Goal: Task Accomplishment & Management: Manage account settings

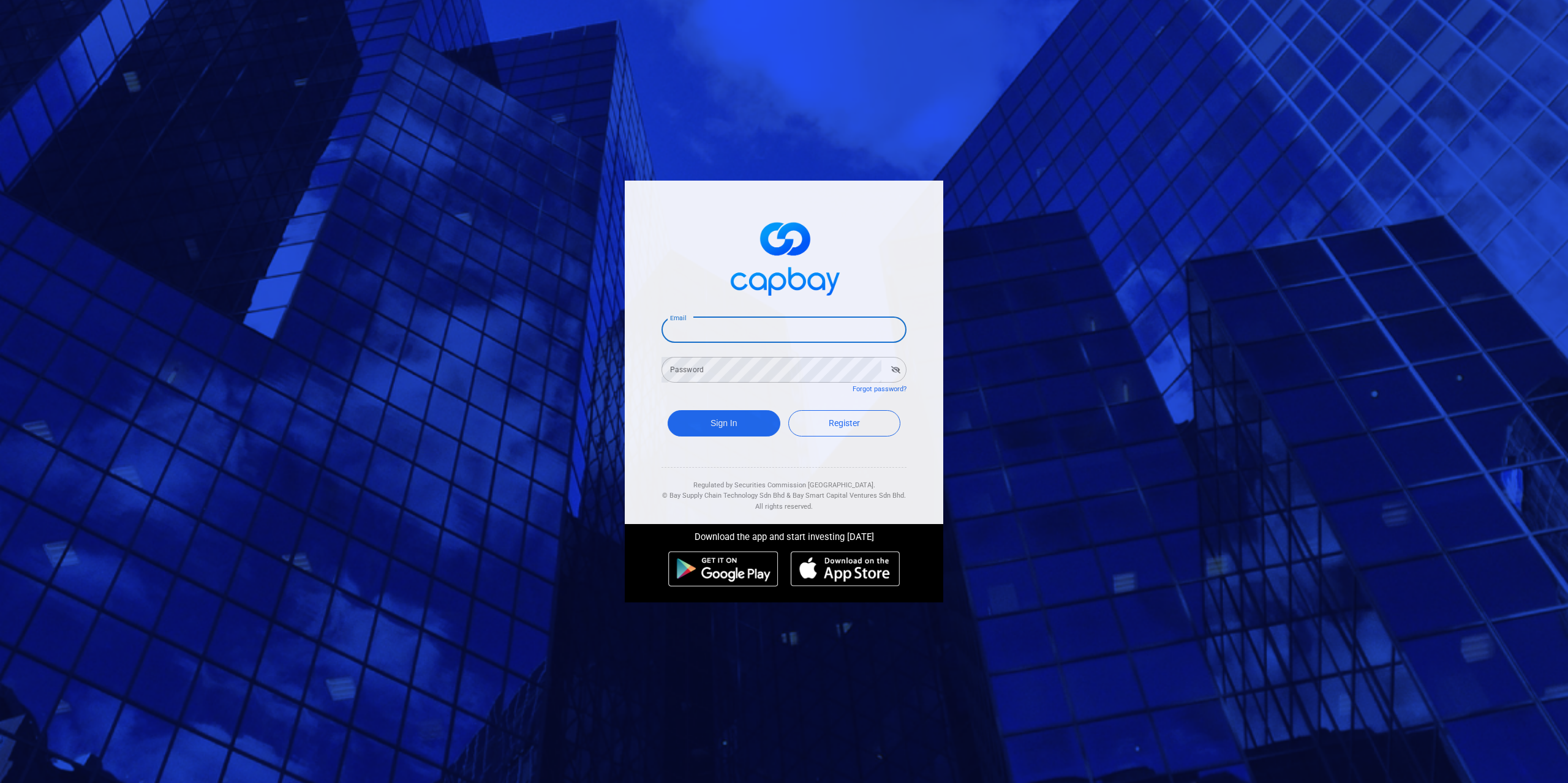
click at [735, 323] on input "Email" at bounding box center [784, 330] width 245 height 26
type input "yck0131@hotmail.com"
click at [731, 432] on button "Sign In" at bounding box center [724, 423] width 113 height 27
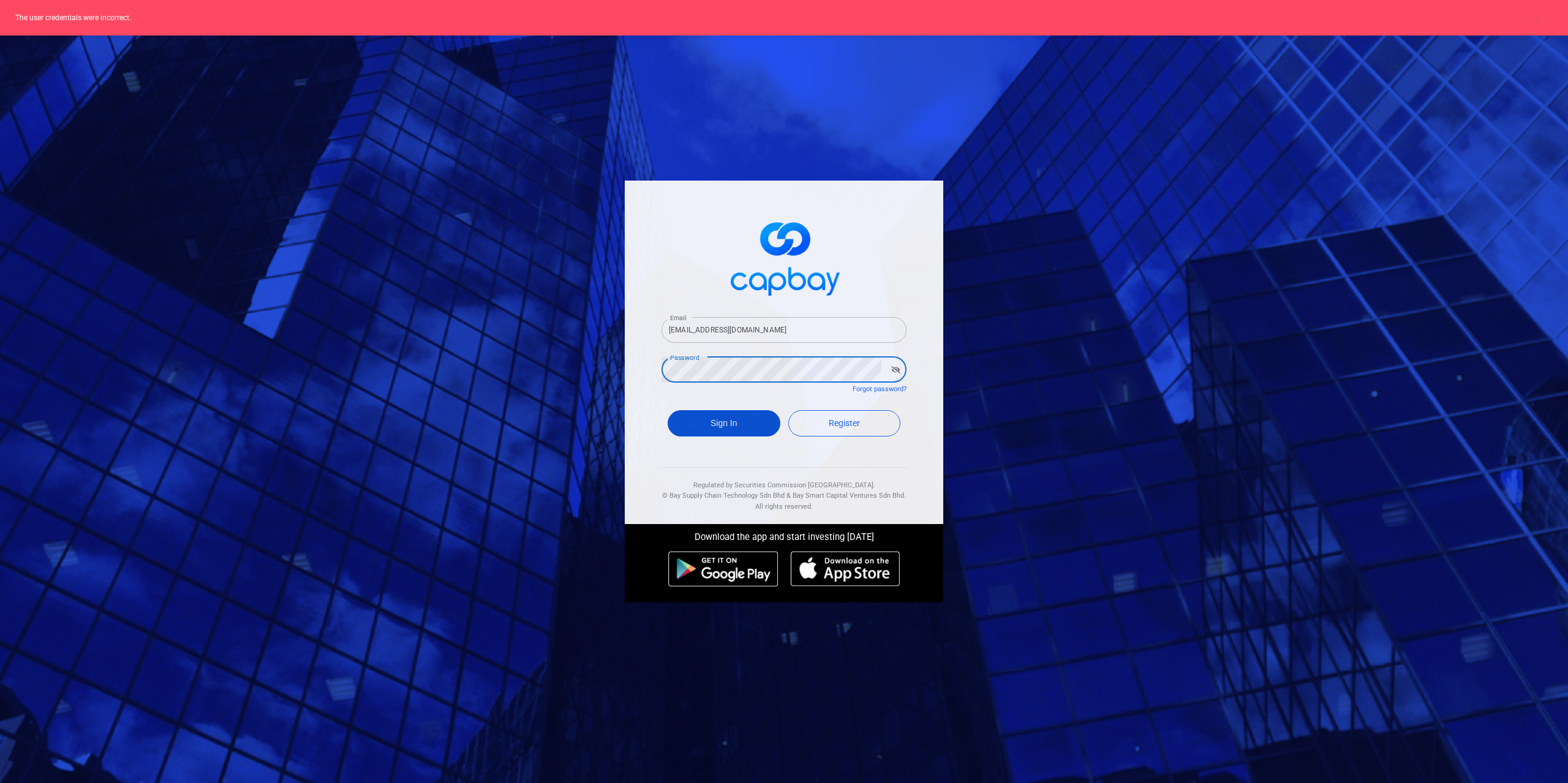
click at [733, 431] on button "Sign In" at bounding box center [724, 423] width 113 height 27
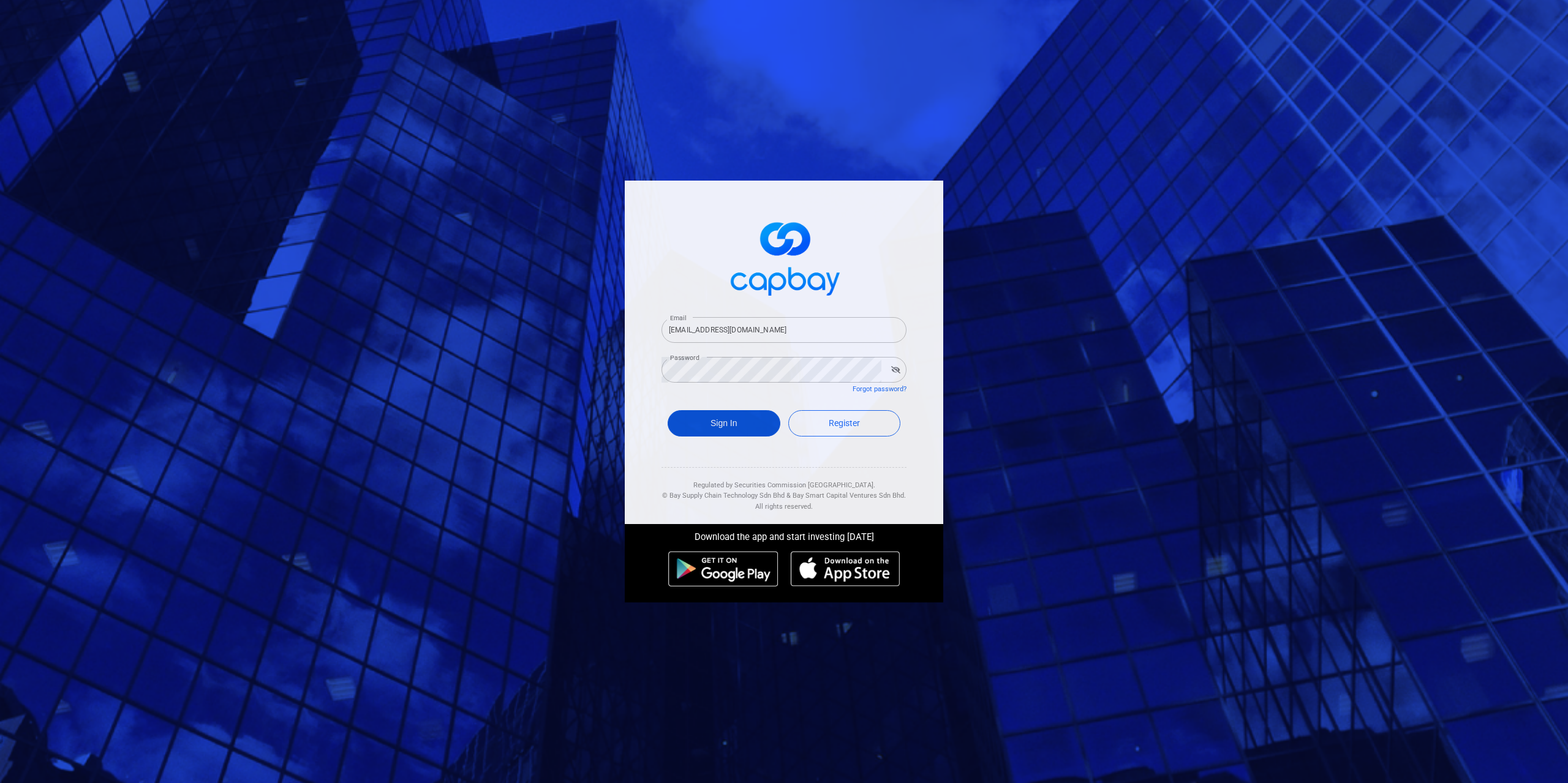
click at [736, 425] on button "Sign In" at bounding box center [724, 423] width 113 height 27
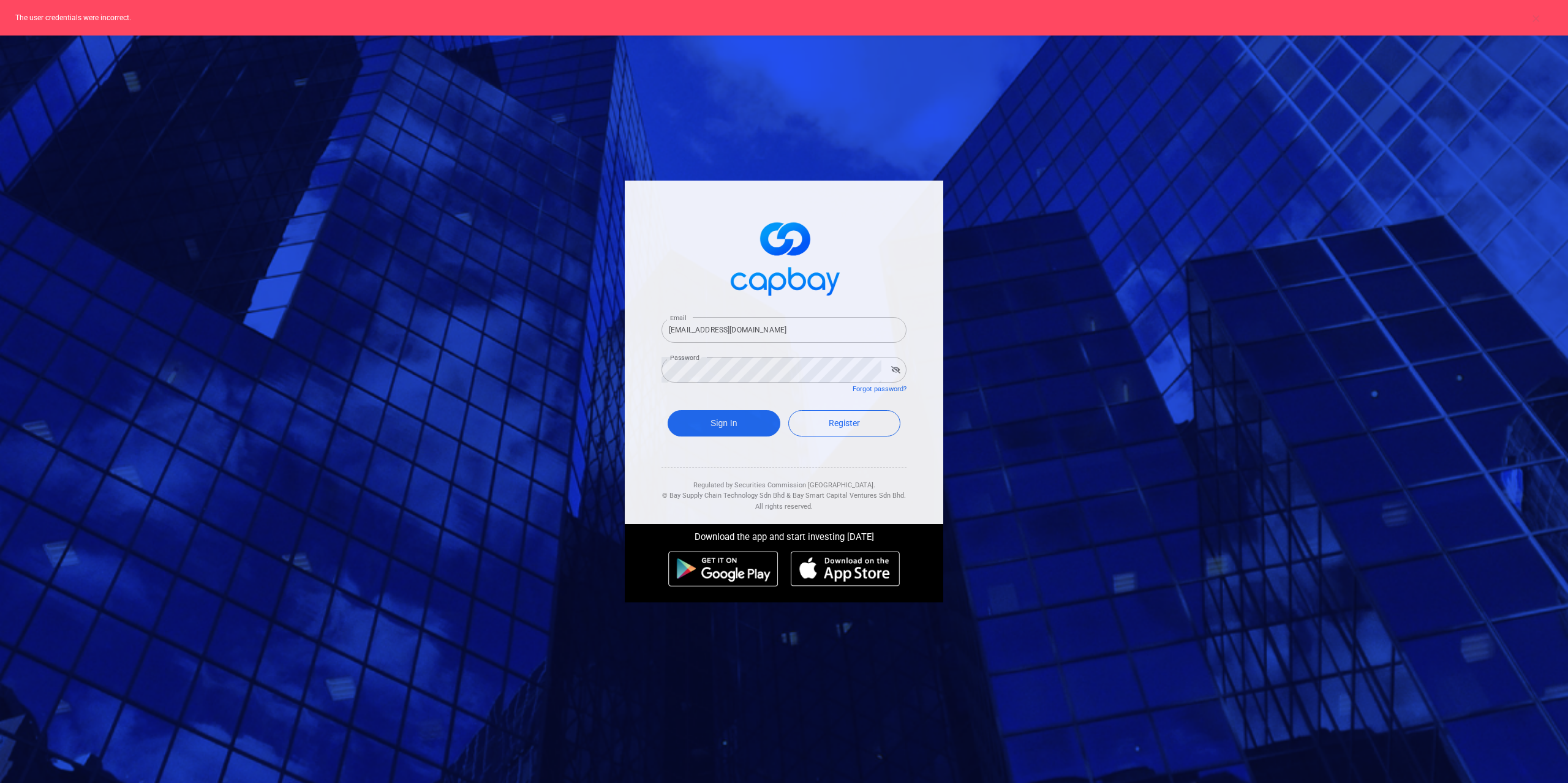
click at [897, 372] on icon "button" at bounding box center [895, 370] width 9 height 7
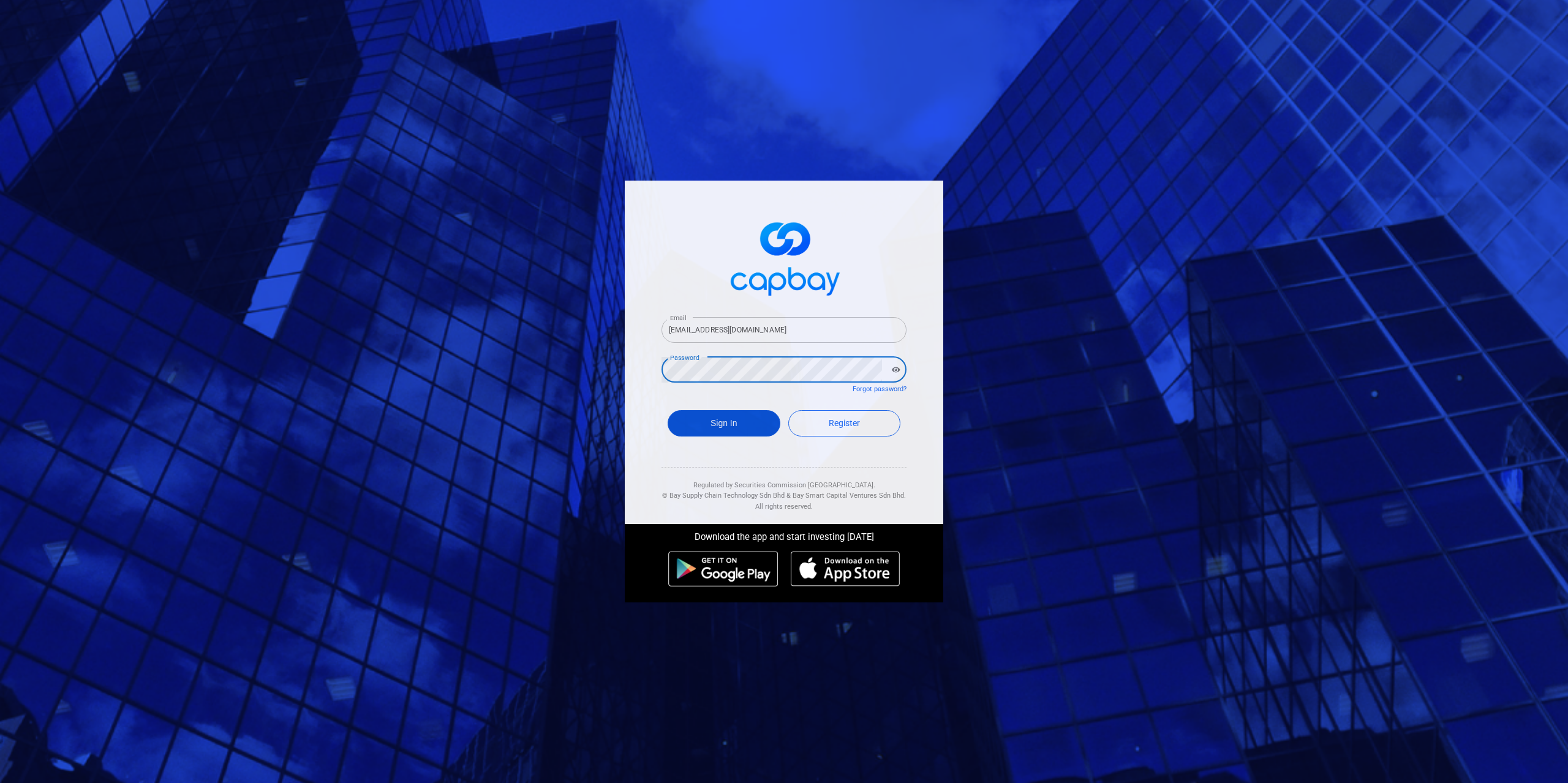
click at [718, 428] on button "Sign In" at bounding box center [724, 423] width 113 height 27
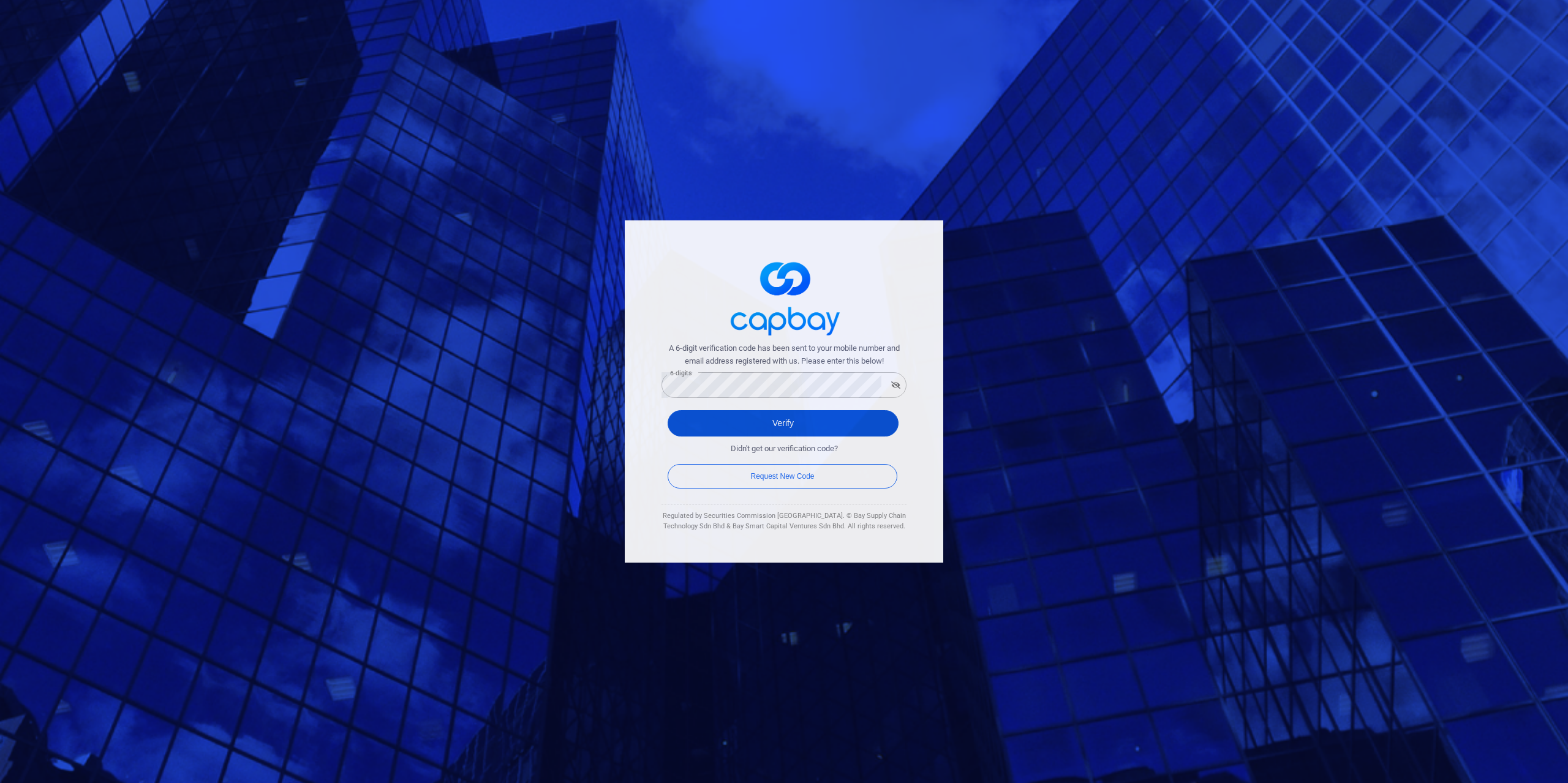
click at [875, 420] on button "Verify" at bounding box center [783, 423] width 231 height 27
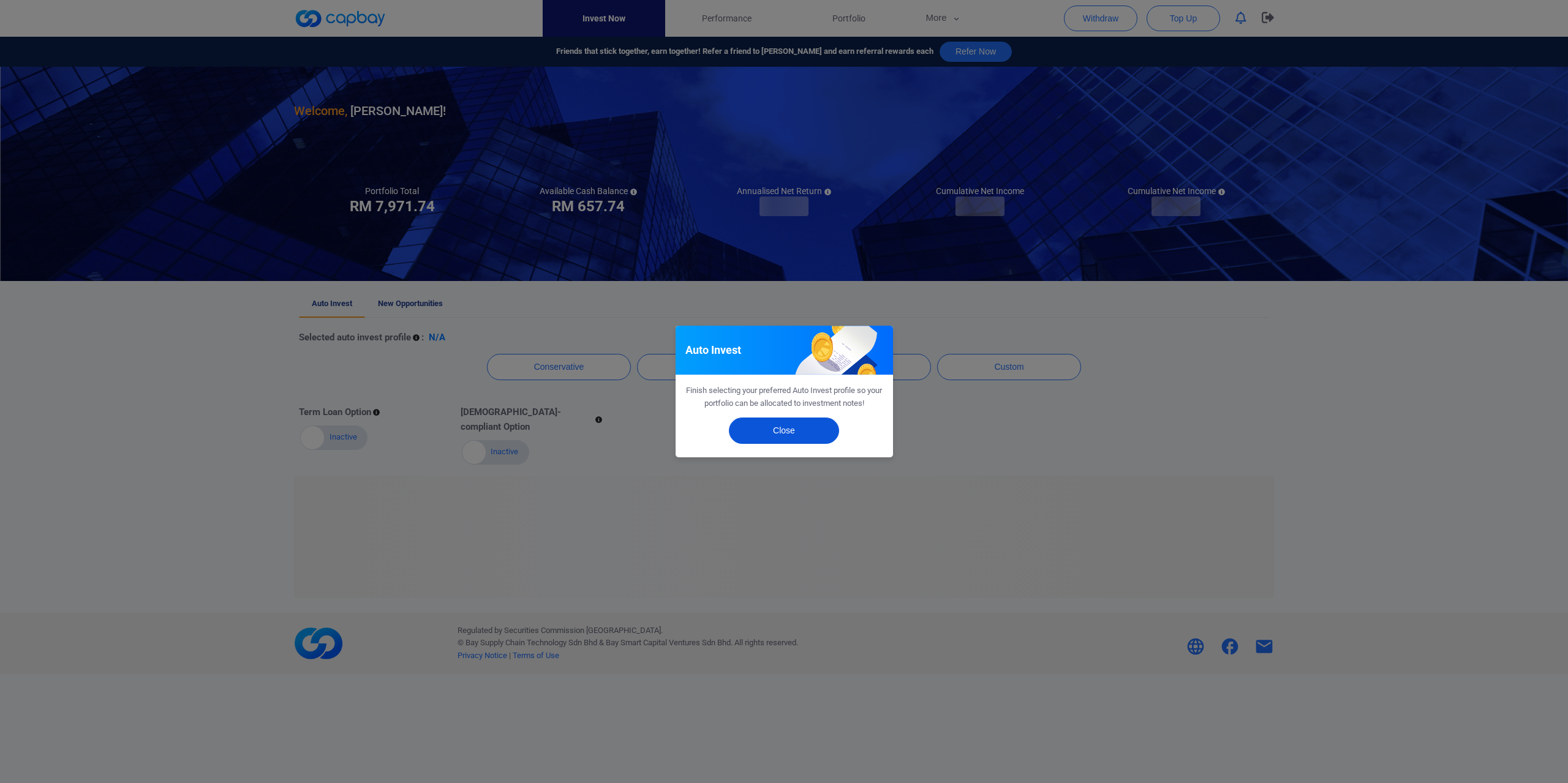
click at [804, 433] on button "Close" at bounding box center [783, 431] width 110 height 27
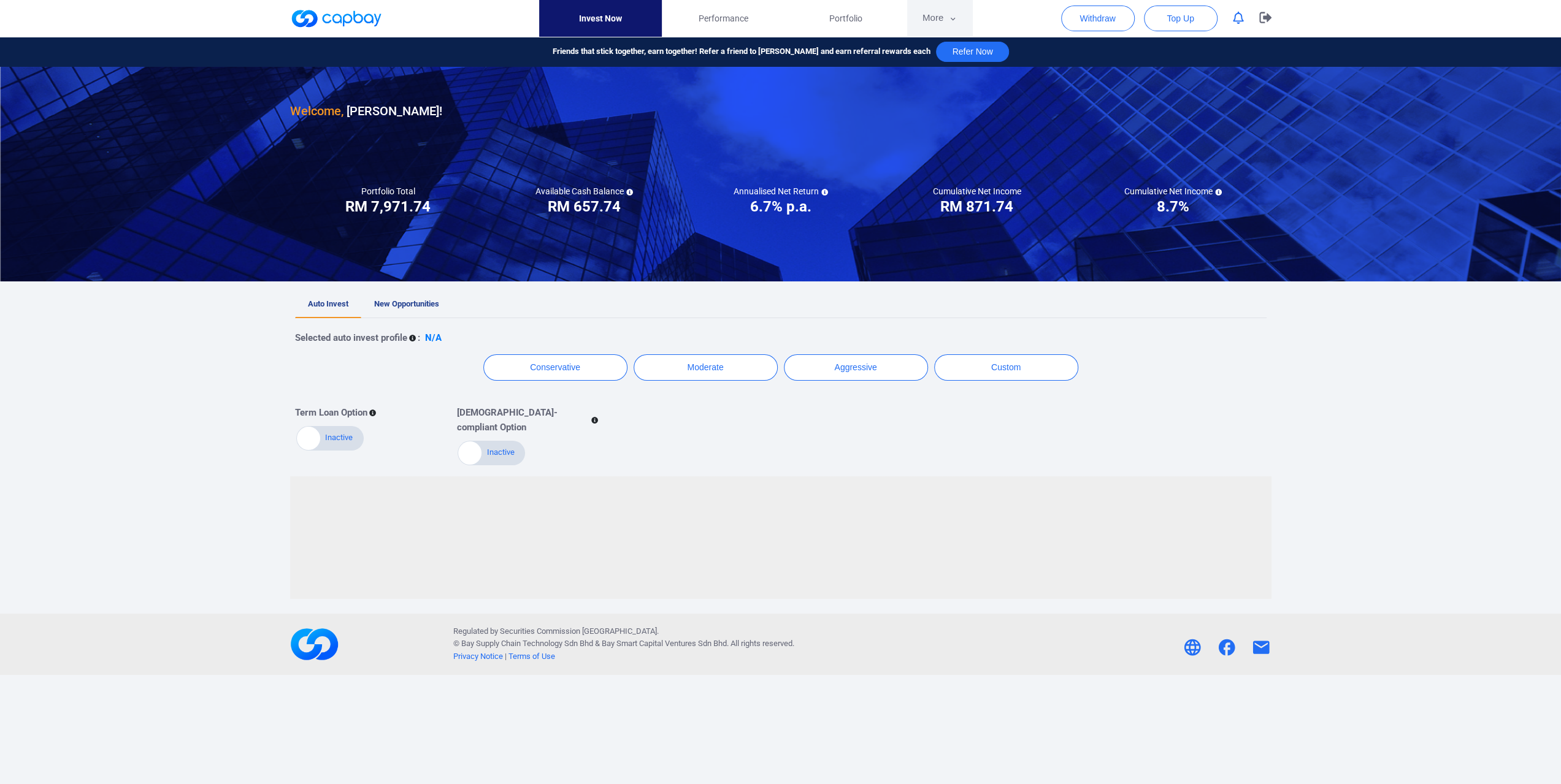
click at [936, 19] on button "More" at bounding box center [939, 18] width 66 height 37
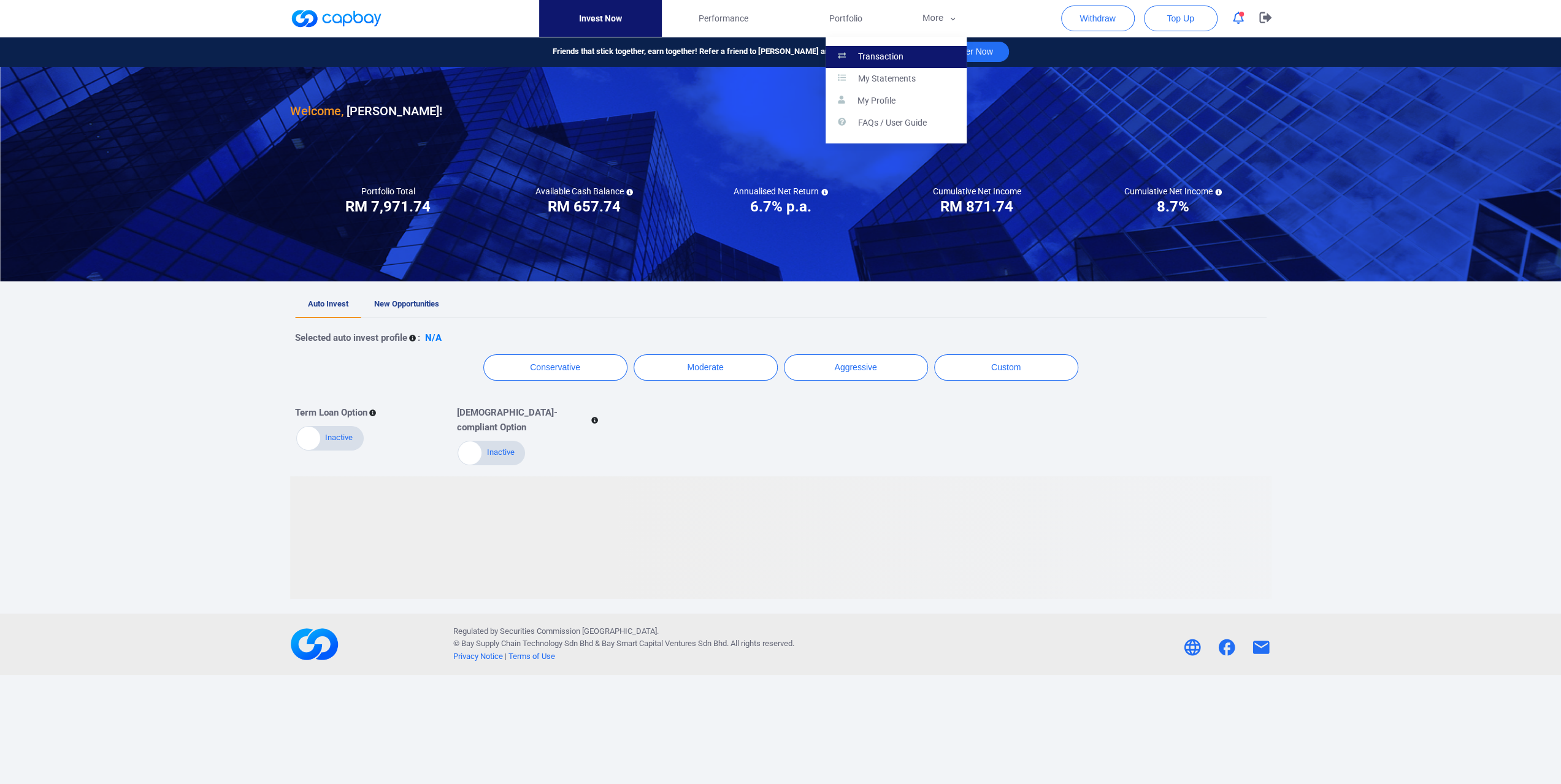
click at [896, 62] on p "Transaction" at bounding box center [880, 57] width 45 height 11
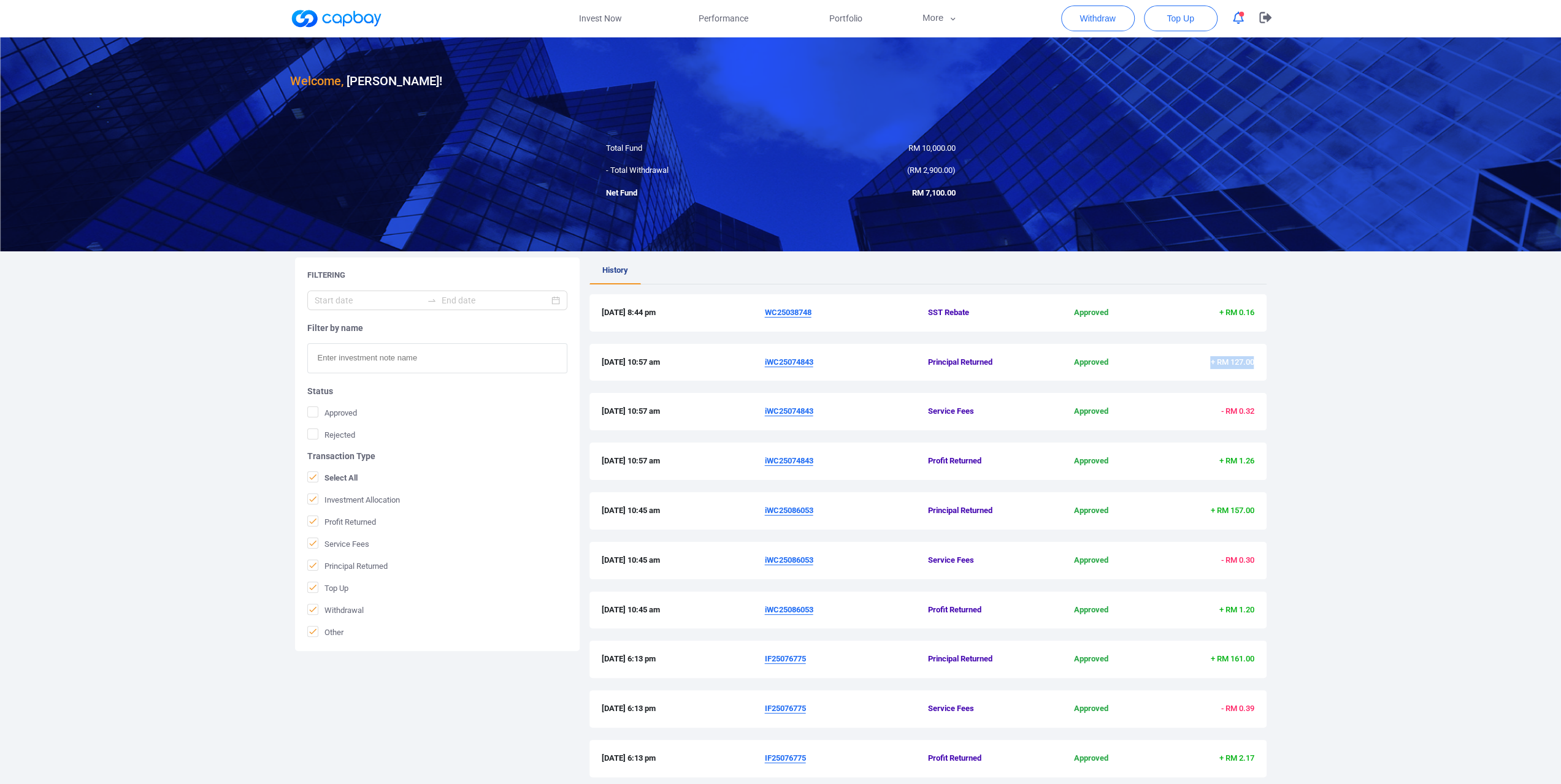
drag, startPoint x: 1207, startPoint y: 364, endPoint x: 1256, endPoint y: 366, distance: 49.0
click at [1258, 366] on div "8 Sep 2025 10:57 am iWC25074843 Principal Returned Approved + RM 127.00" at bounding box center [927, 362] width 677 height 38
click at [315, 585] on icon at bounding box center [312, 587] width 10 height 10
click at [0, 0] on input "Top Up" at bounding box center [0, 0] width 0 height 0
drag, startPoint x: 315, startPoint y: 637, endPoint x: 315, endPoint y: 619, distance: 18.0
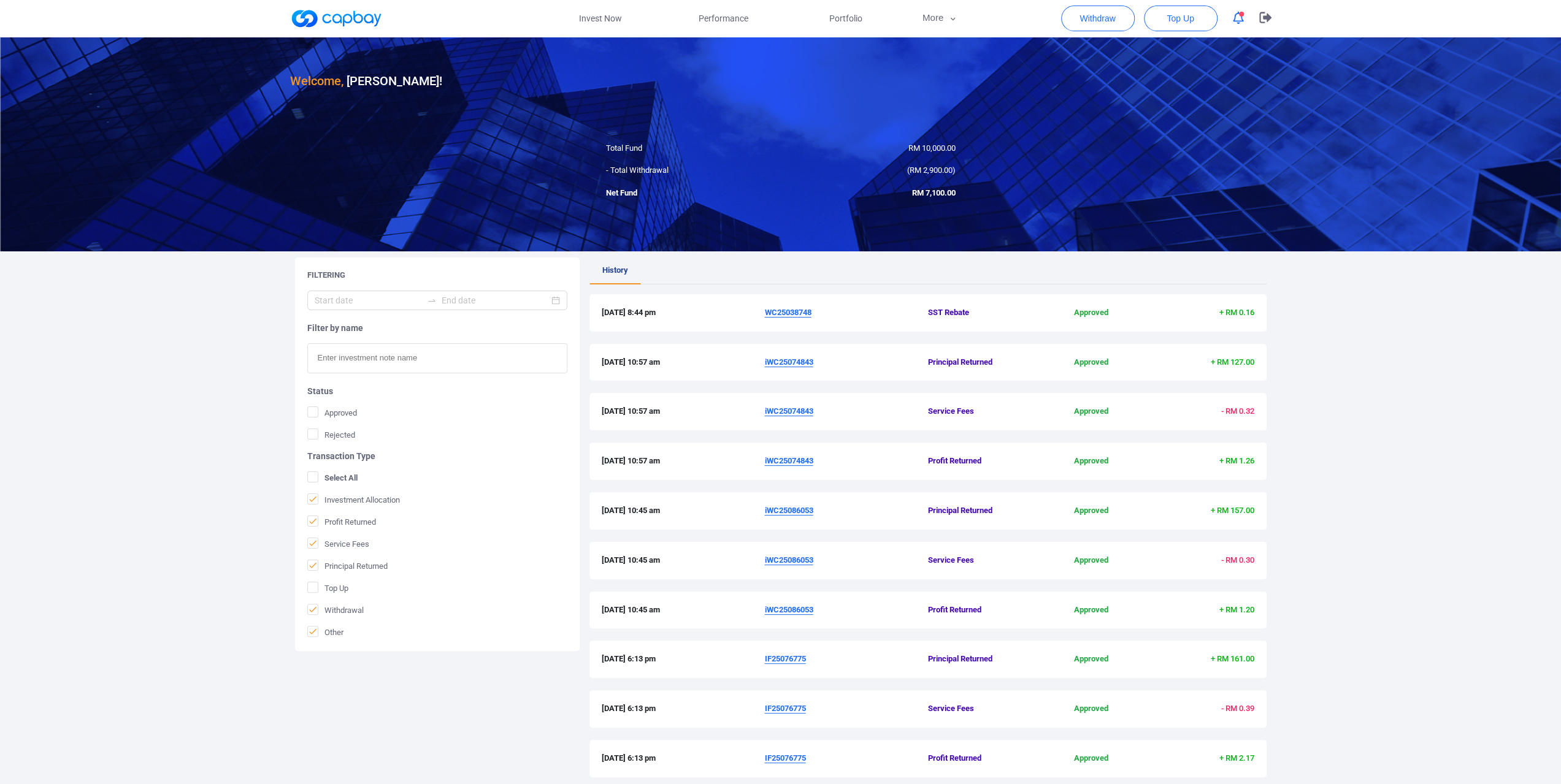
click at [315, 637] on span "Other" at bounding box center [325, 632] width 36 height 13
click at [0, 0] on input "Other" at bounding box center [0, 0] width 0 height 0
drag, startPoint x: 317, startPoint y: 563, endPoint x: 317, endPoint y: 546, distance: 17.0
click at [317, 563] on icon at bounding box center [312, 565] width 10 height 10
click at [0, 0] on input "Principal Returned" at bounding box center [0, 0] width 0 height 0
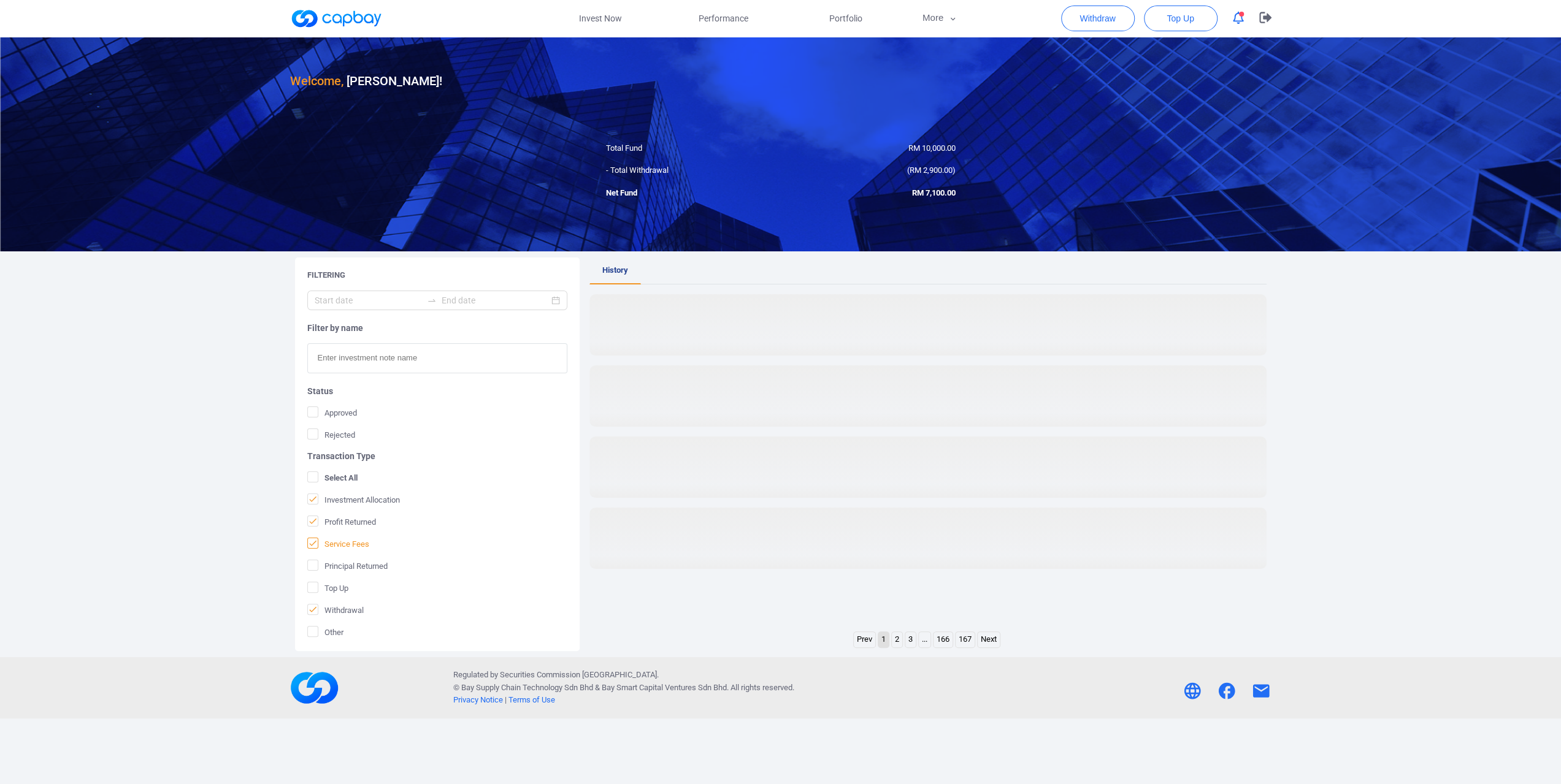
click at [315, 541] on icon at bounding box center [312, 543] width 10 height 10
click at [0, 0] on input "Service Fees" at bounding box center [0, 0] width 0 height 0
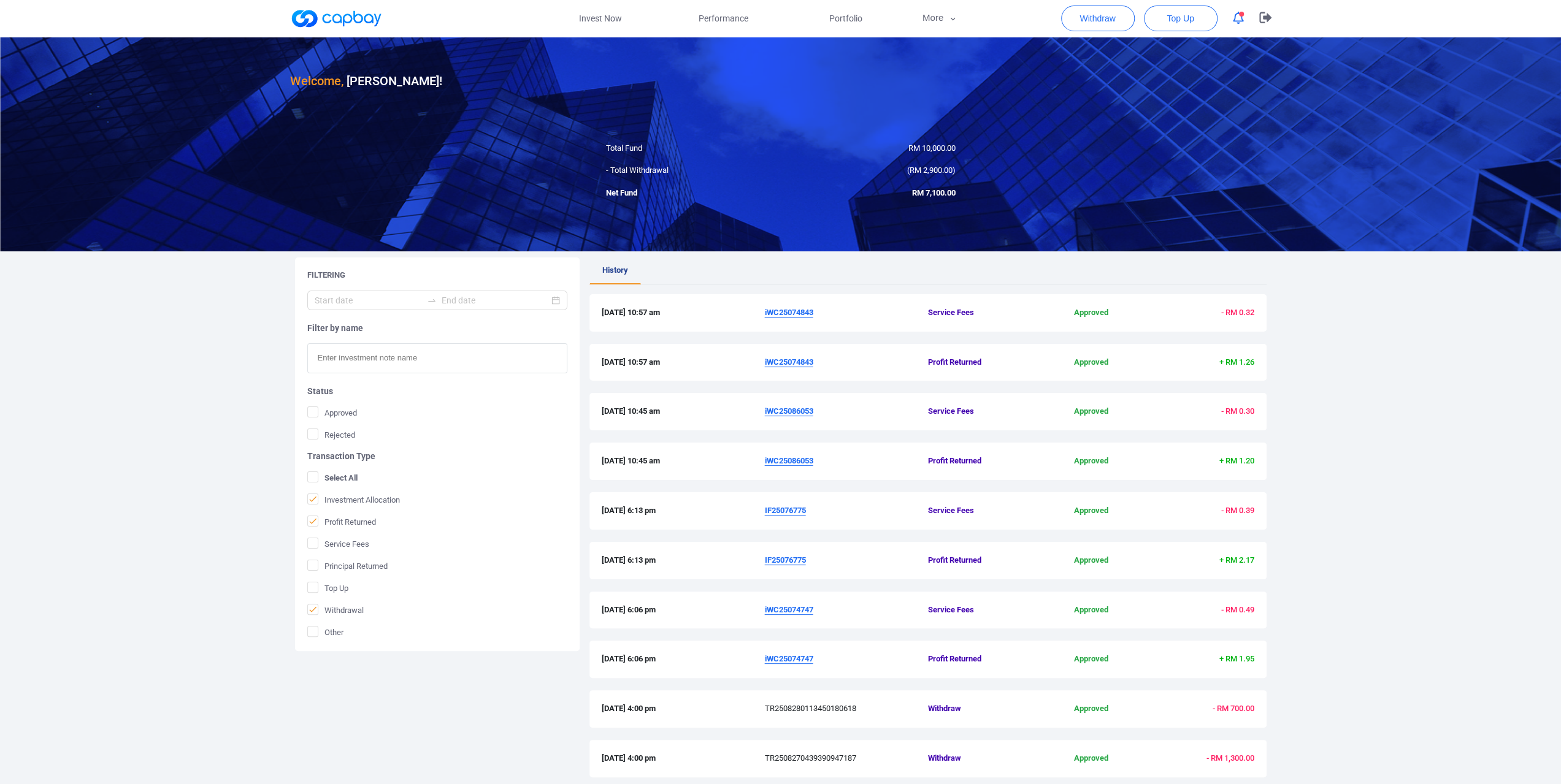
click at [317, 509] on form "Filter by name Status Approved Rejected Transaction Type Select All Investment …" at bounding box center [437, 464] width 260 height 348
click at [314, 517] on icon at bounding box center [312, 520] width 10 height 10
click at [0, 0] on input "Profit Returned" at bounding box center [0, 0] width 0 height 0
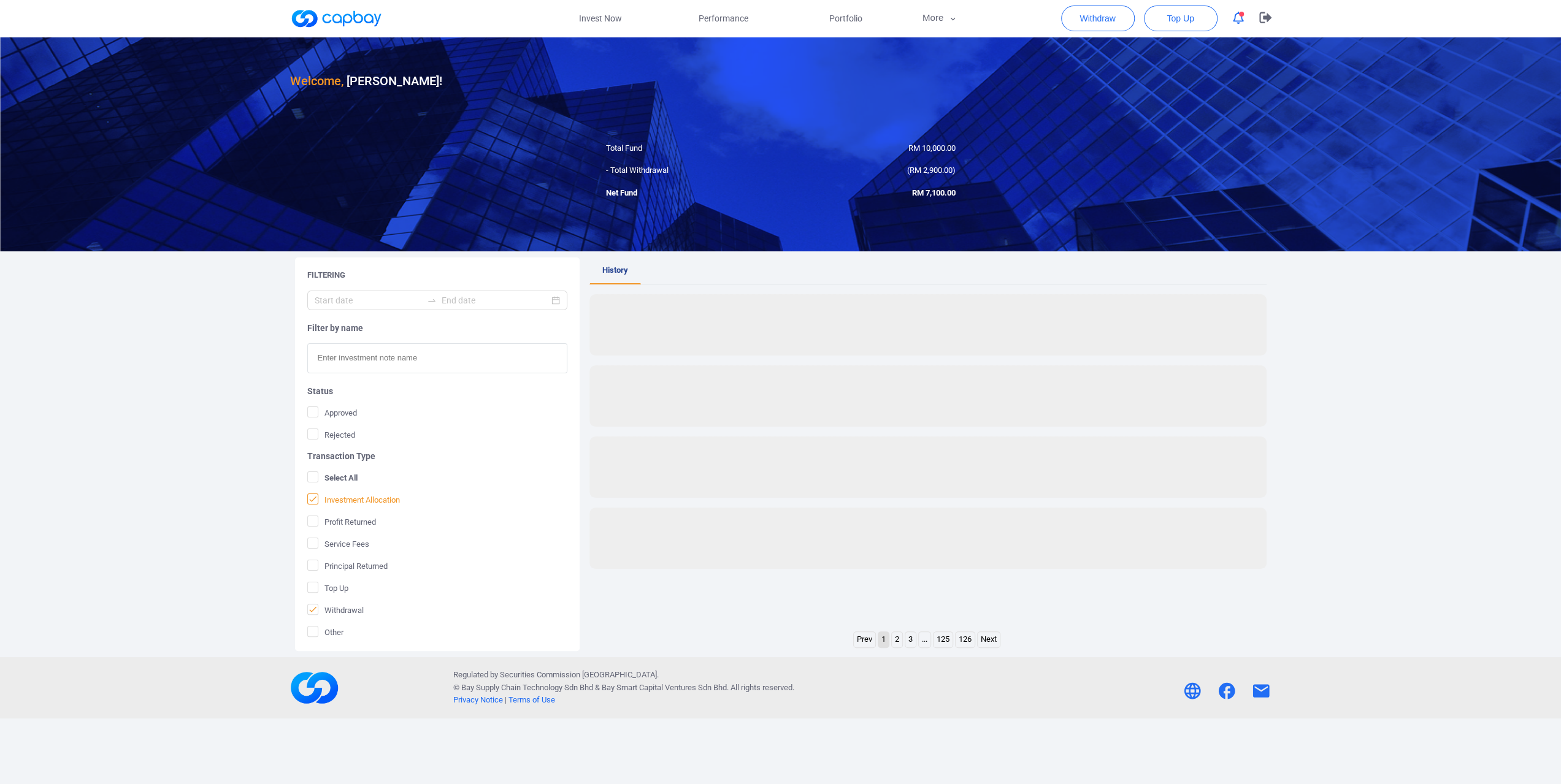
click at [314, 501] on icon at bounding box center [312, 498] width 10 height 10
click at [0, 0] on input "Investment Allocation" at bounding box center [0, 0] width 0 height 0
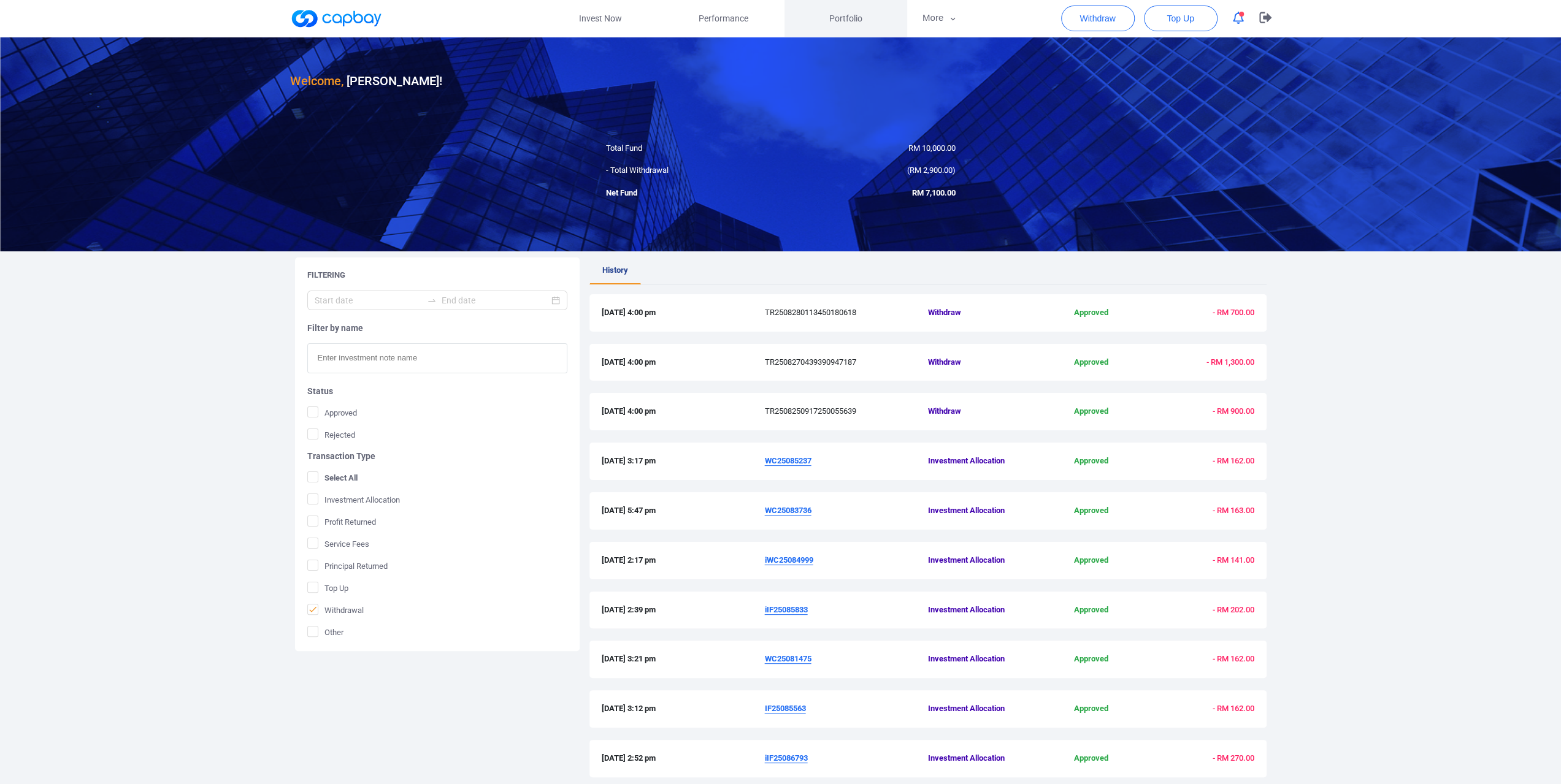
click at [823, 16] on link "Portfolio" at bounding box center [845, 18] width 123 height 37
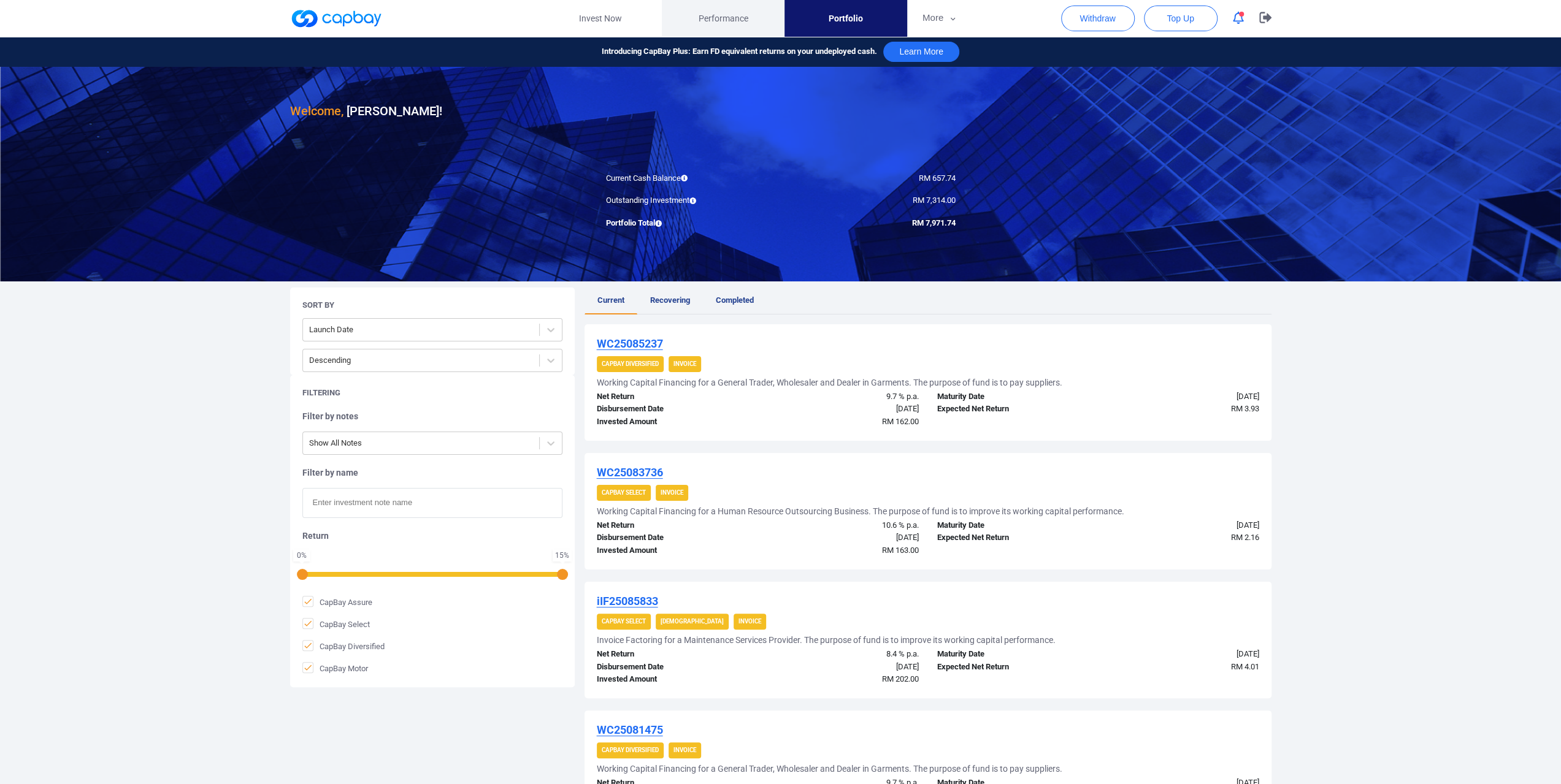
click at [726, 20] on span "Performance" at bounding box center [722, 18] width 49 height 13
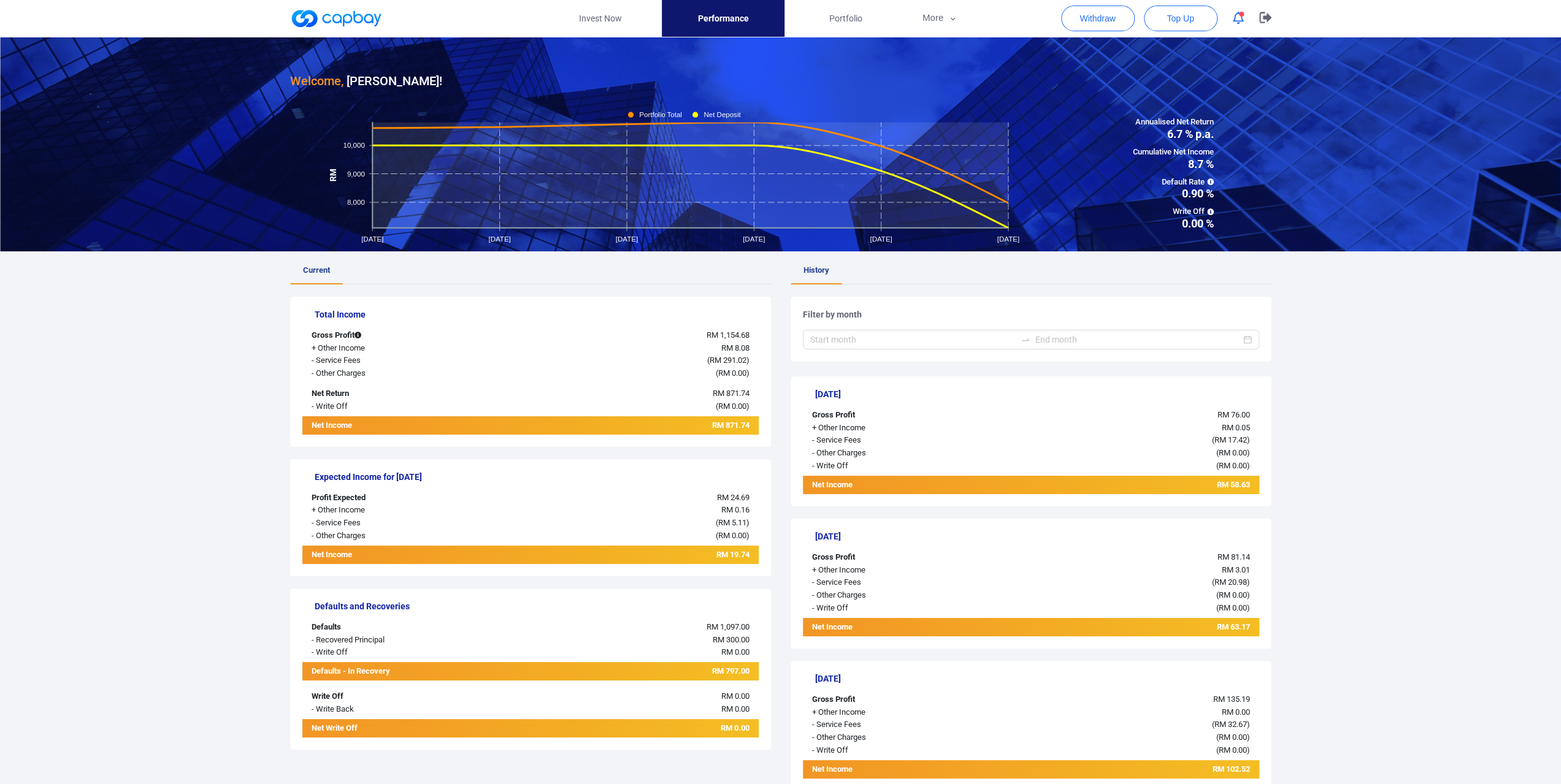
click at [323, 16] on link at bounding box center [336, 18] width 92 height 20
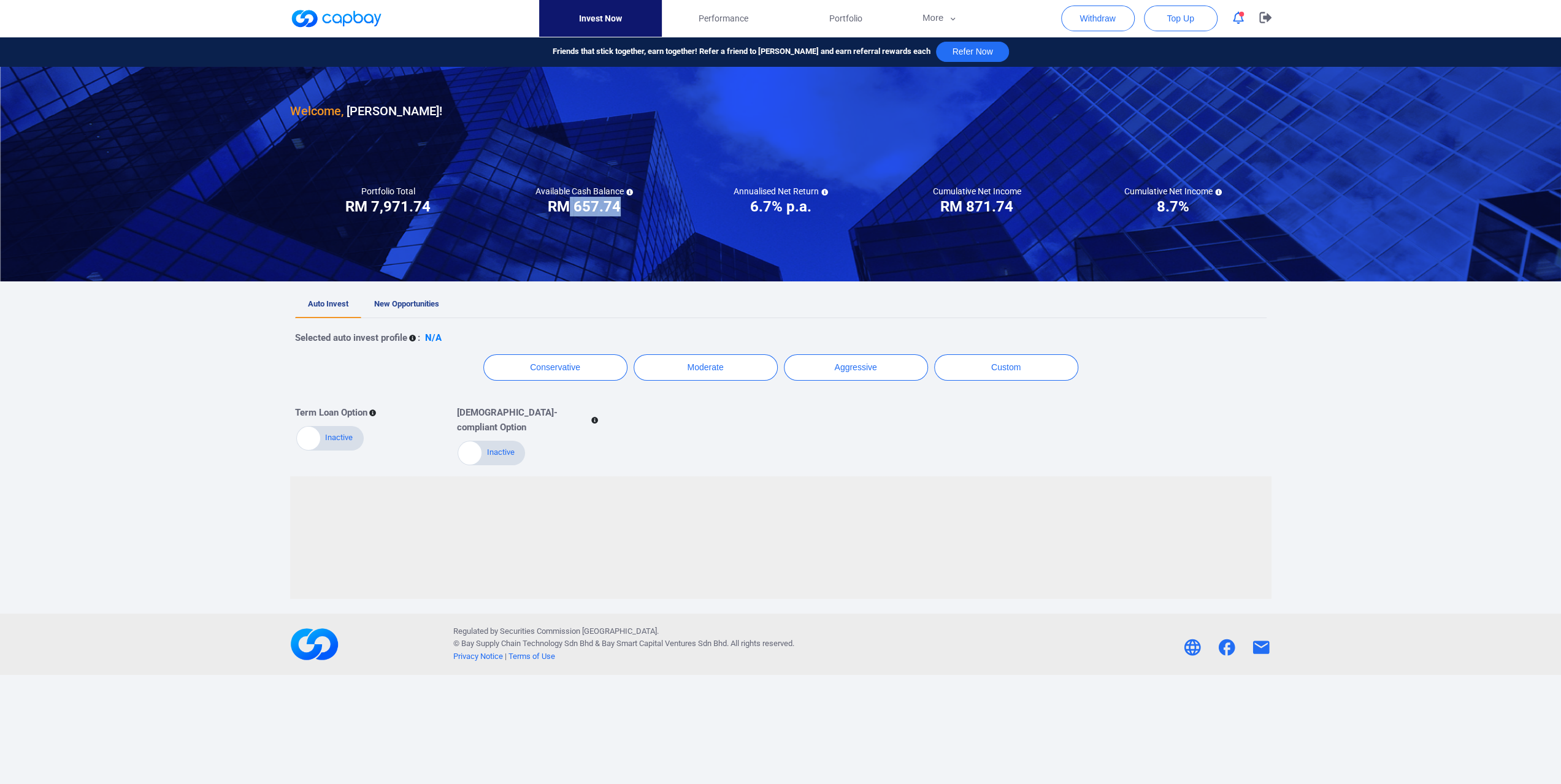
drag, startPoint x: 610, startPoint y: 208, endPoint x: 622, endPoint y: 210, distance: 12.2
click at [622, 209] on div "Available Cash Balance RM ***** RM 657.74" at bounding box center [585, 202] width 196 height 31
click at [1092, 20] on button "Withdraw" at bounding box center [1098, 18] width 74 height 26
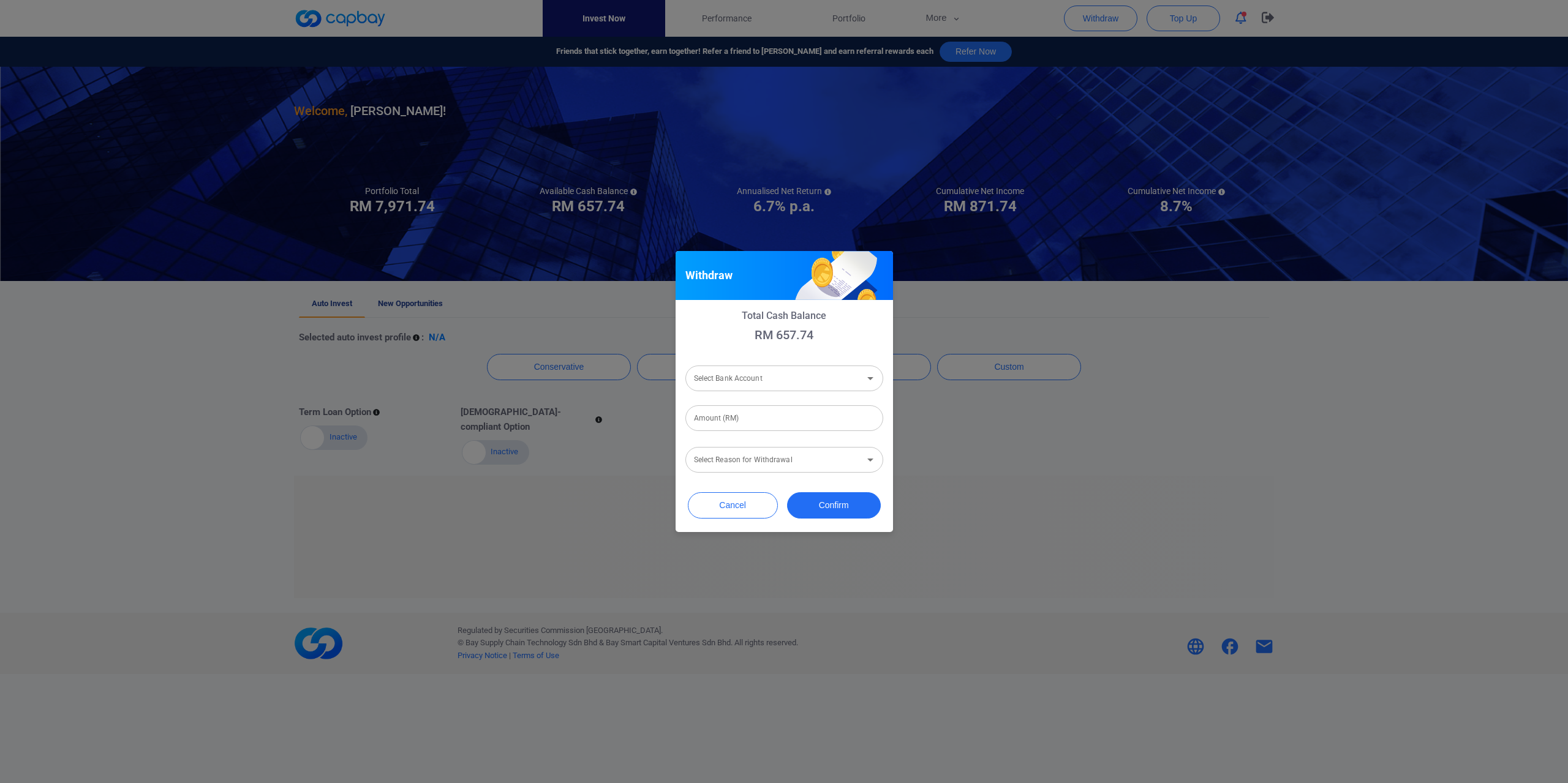
click at [771, 383] on input "Select Bank Account" at bounding box center [774, 378] width 170 height 23
click at [771, 418] on li "Hong Leong Bank Berhad [Acc No: 21450060723 - Acc Name:YONG CHUN KIT]" at bounding box center [784, 411] width 198 height 29
type input "Hong Leong Bank Berhad [Acc No: 21450060723 - Acc Name:YONG CHUN KIT]"
click at [760, 421] on input "Amount (RM)" at bounding box center [784, 418] width 198 height 26
type input "RM 650"
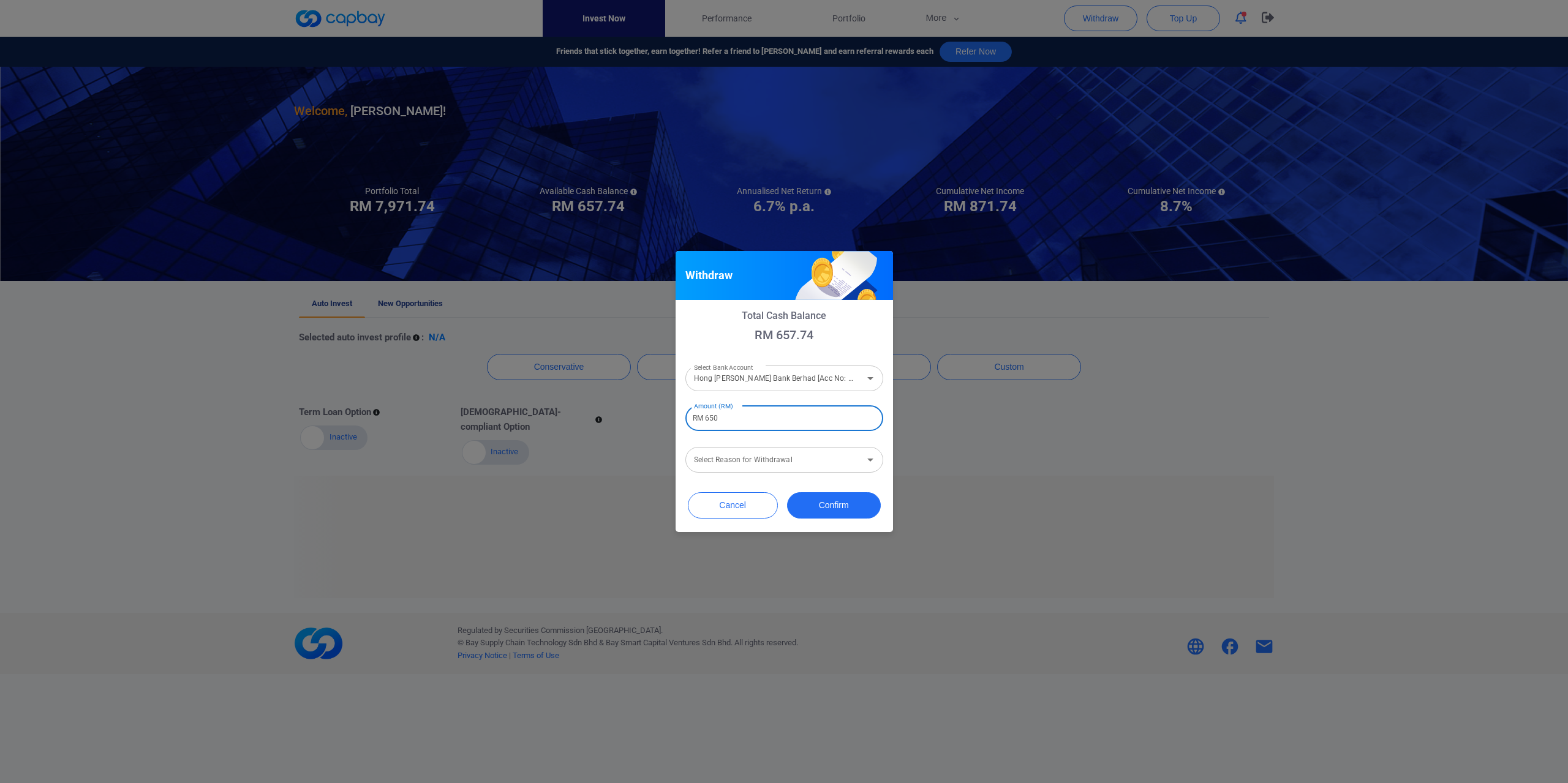
click at [761, 453] on div "Select Reason for Withdrawal Select Reason for Withdrawal" at bounding box center [784, 459] width 198 height 27
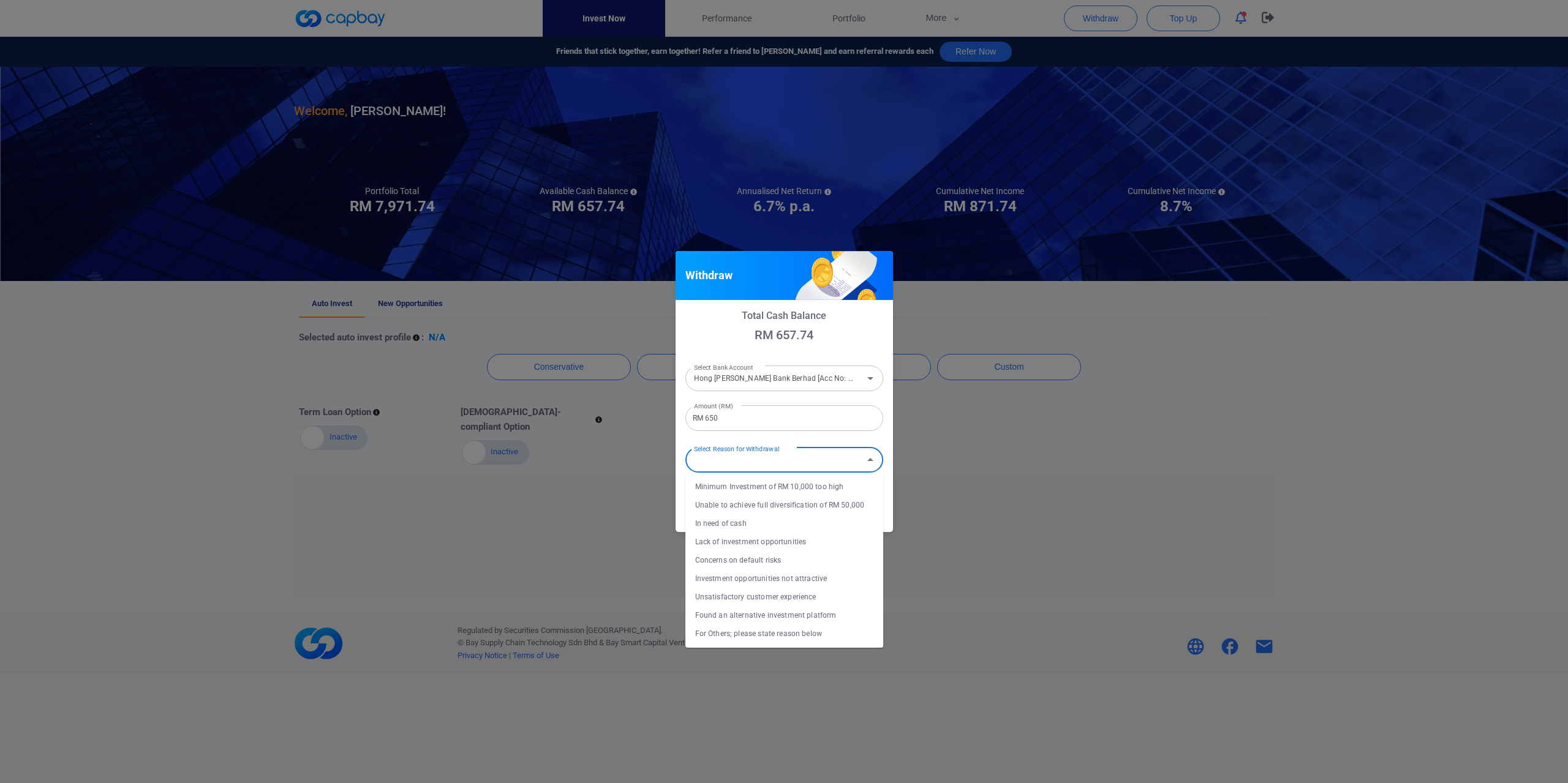
click at [756, 522] on li "In need of cash" at bounding box center [784, 523] width 198 height 18
type input "In need of cash"
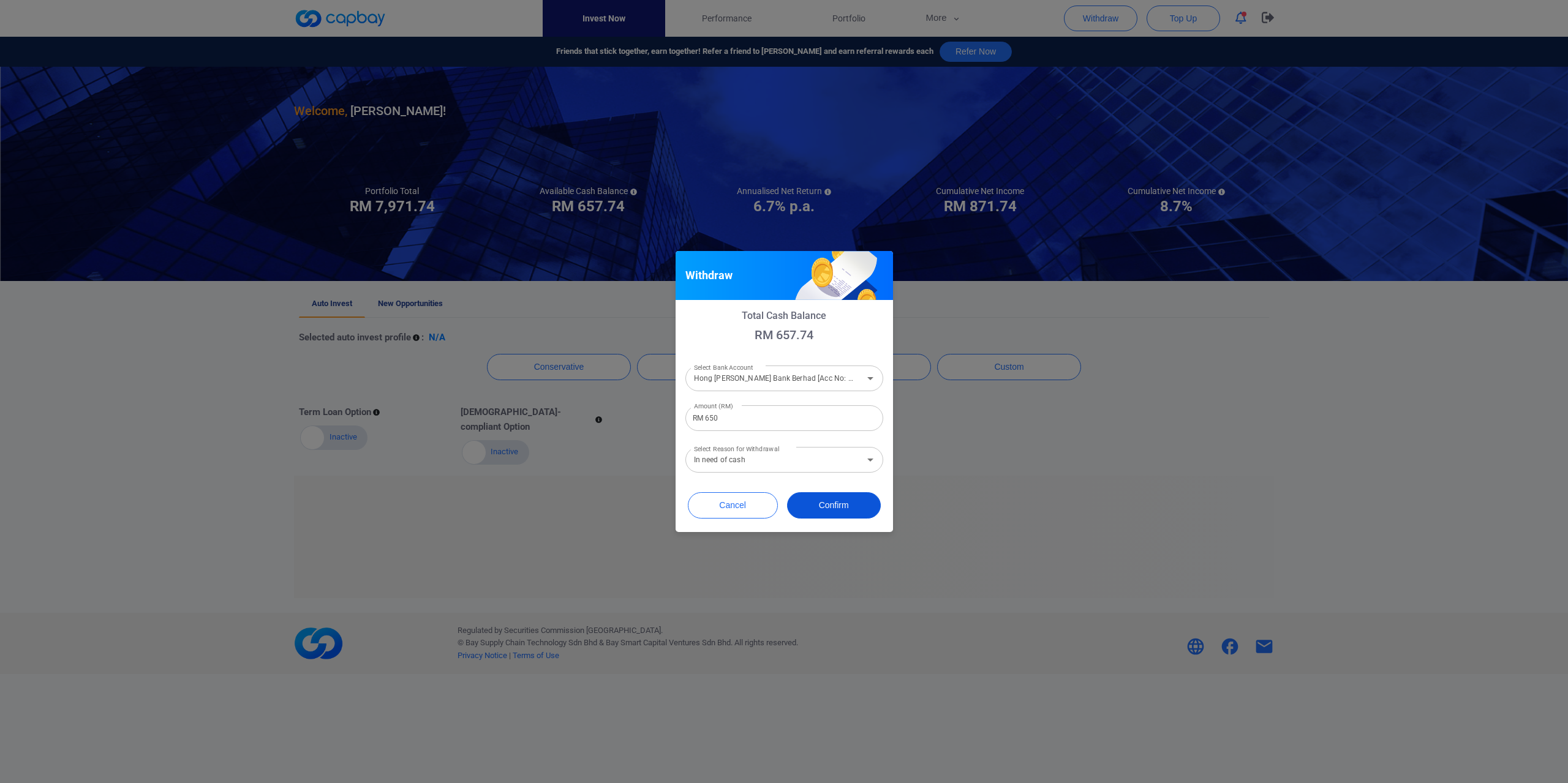
click at [822, 507] on button "Confirm" at bounding box center [833, 506] width 94 height 27
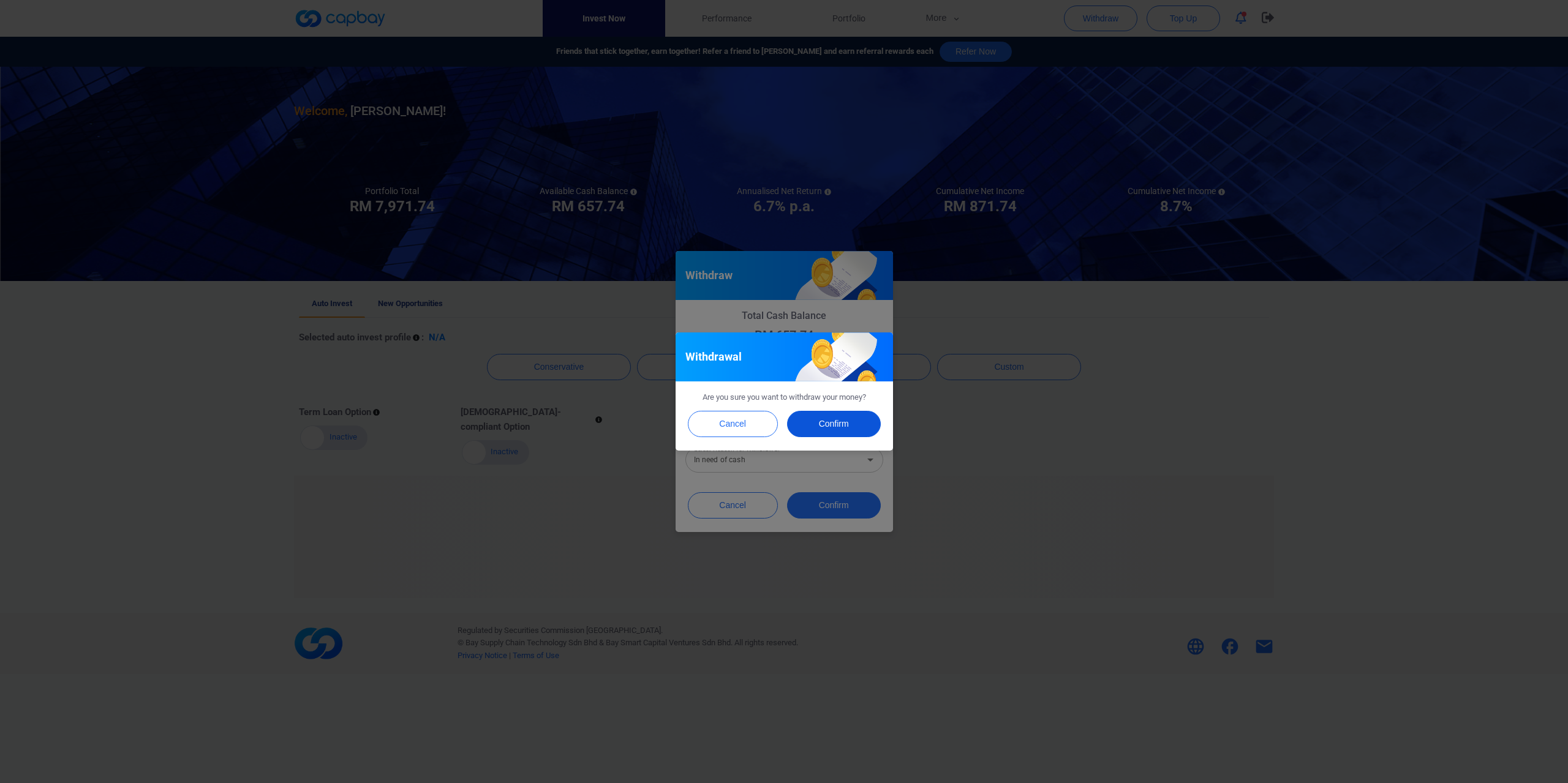
click at [830, 423] on button "Confirm" at bounding box center [833, 424] width 94 height 27
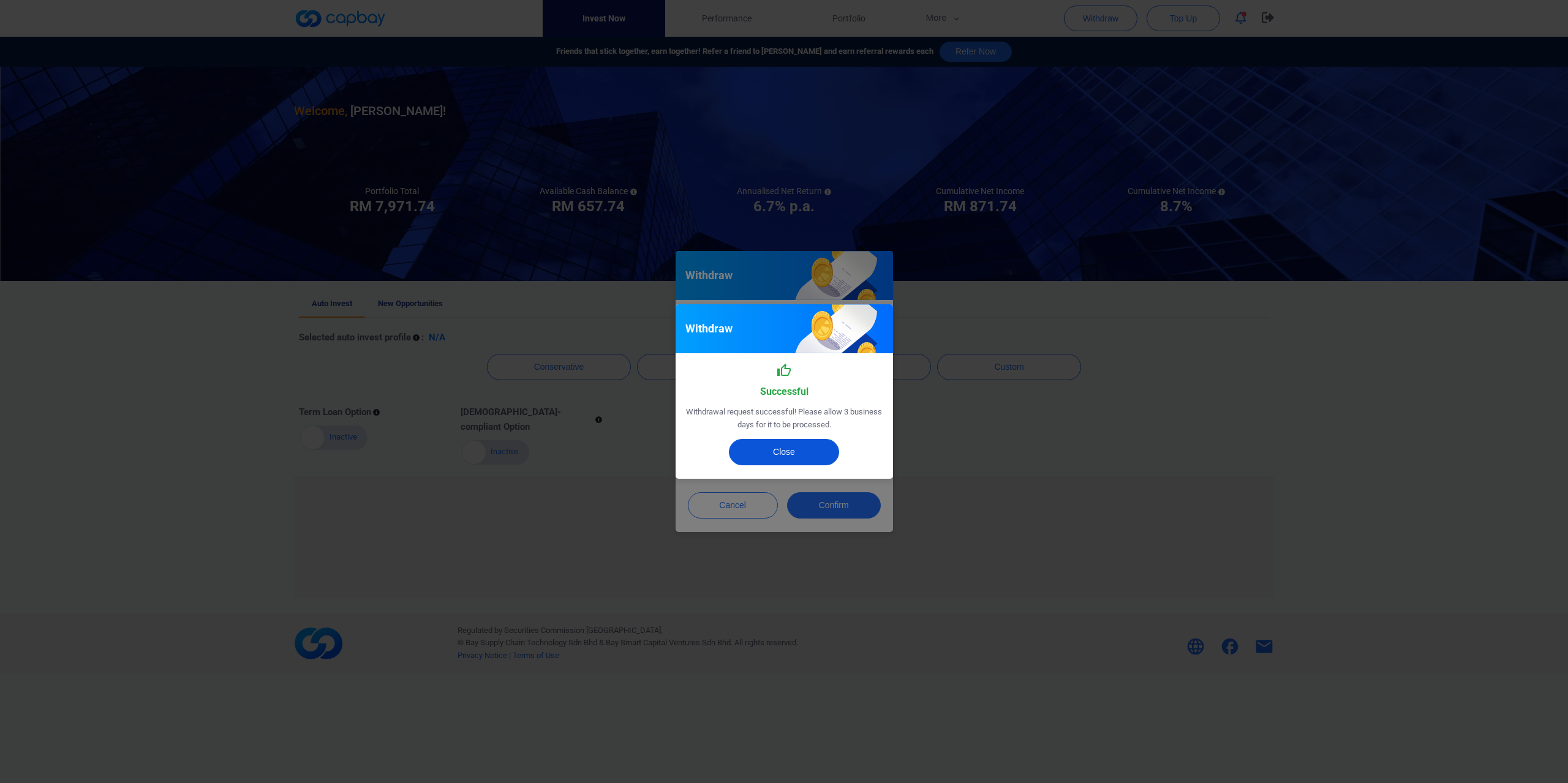
click at [774, 455] on button "Close" at bounding box center [783, 452] width 110 height 27
